Goal: Find specific page/section: Find specific page/section

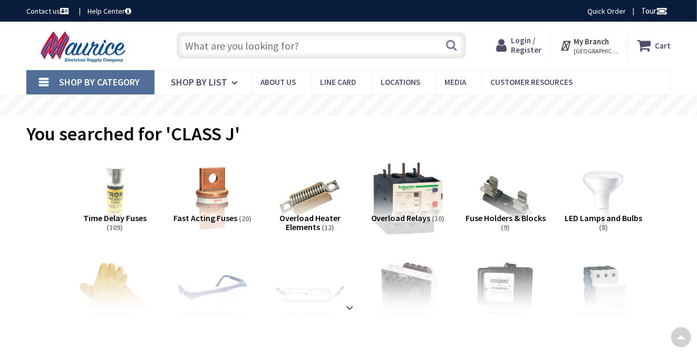
type input "Stubble Rd, [GEOGRAPHIC_DATA], [GEOGRAPHIC_DATA] 20147, [GEOGRAPHIC_DATA]"
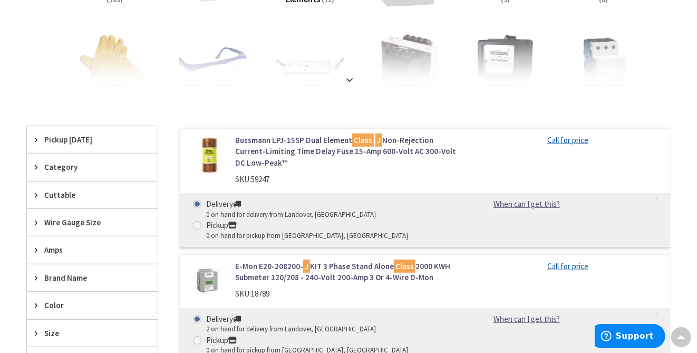
scroll to position [333, 0]
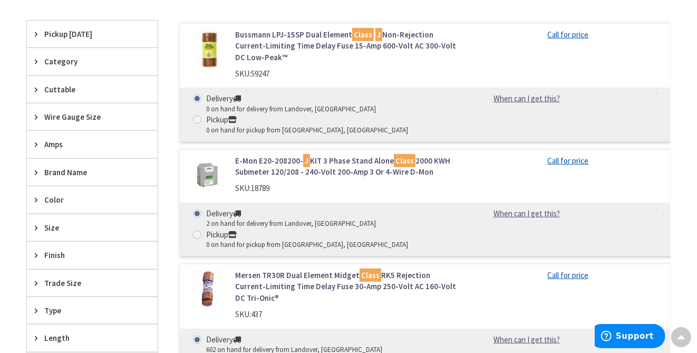
click at [67, 170] on span "Brand Name" at bounding box center [87, 172] width 86 height 11
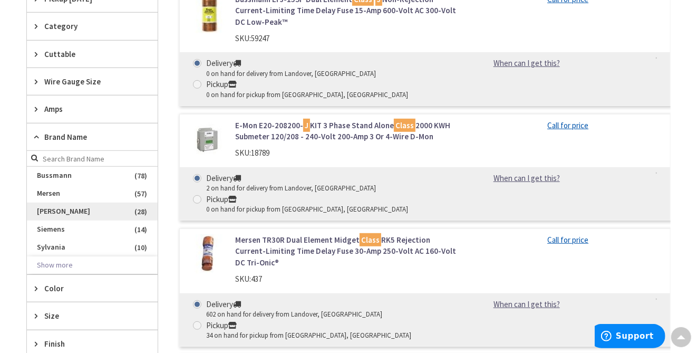
scroll to position [386, 0]
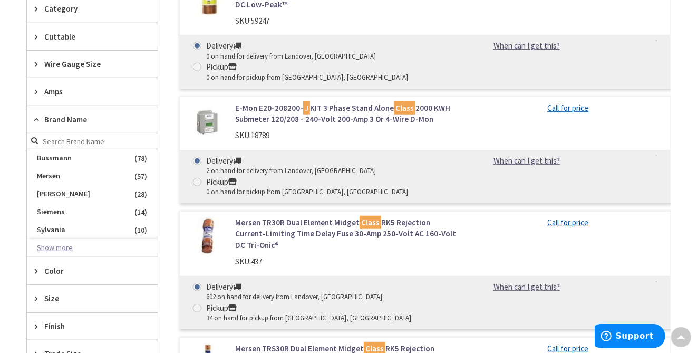
click at [56, 246] on button "Show more" at bounding box center [92, 248] width 131 height 18
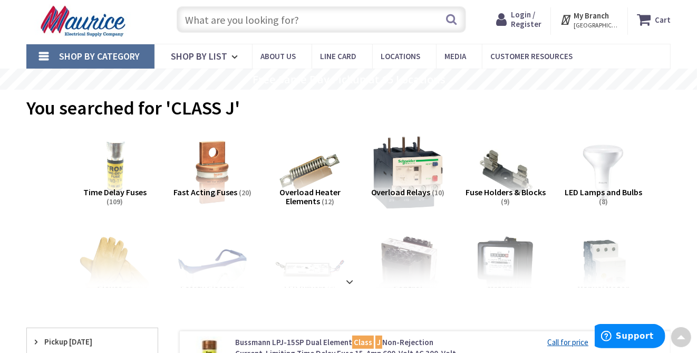
scroll to position [0, 0]
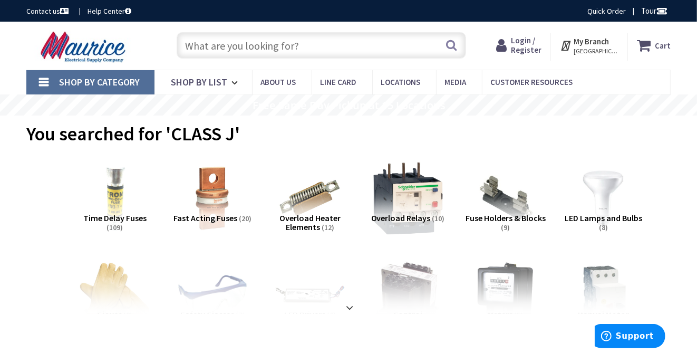
click at [221, 41] on input "text" at bounding box center [321, 45] width 289 height 26
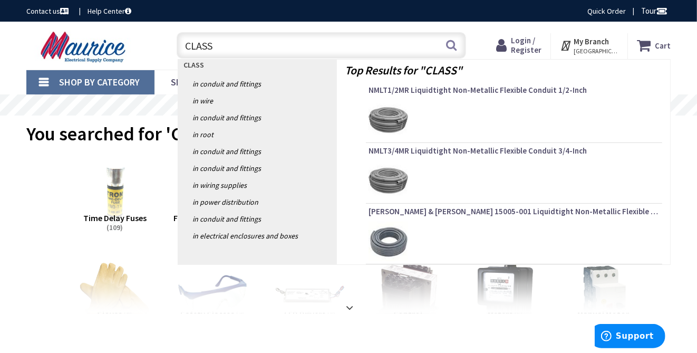
type input "CLASS E"
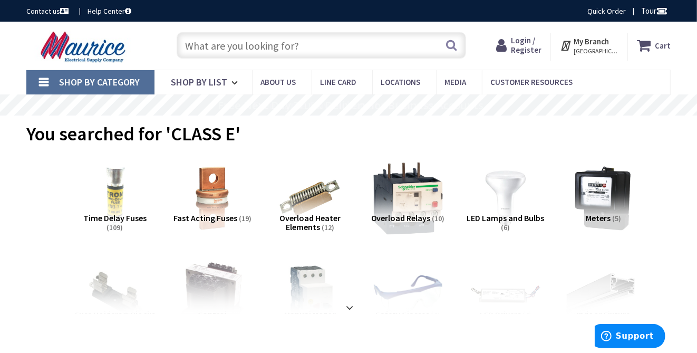
click at [115, 218] on span "Time Delay Fuses" at bounding box center [114, 217] width 63 height 11
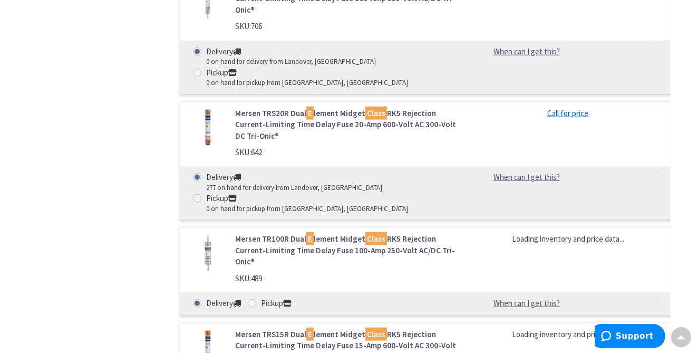
scroll to position [3390, 0]
